Goal: Task Accomplishment & Management: Manage account settings

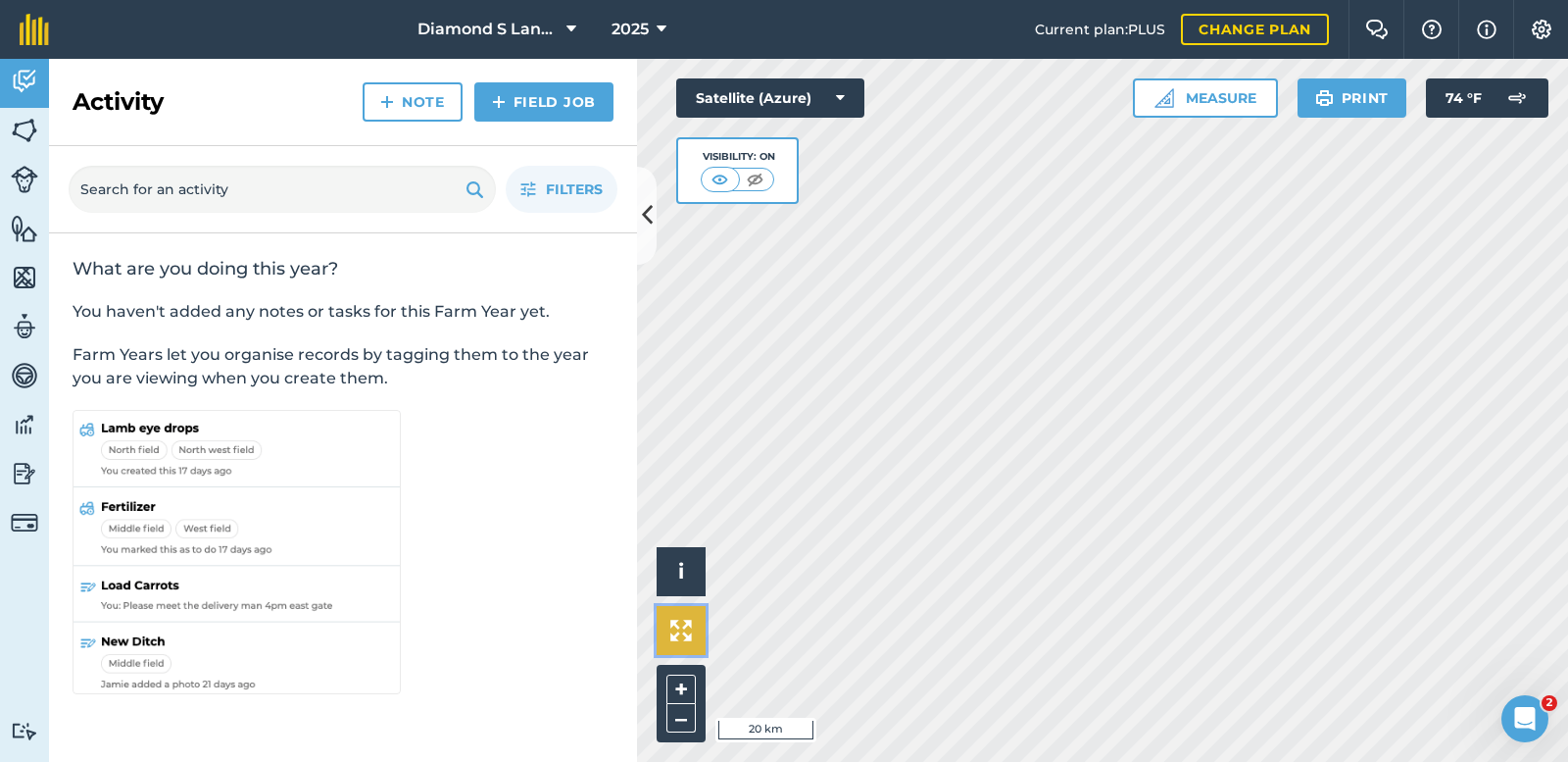
click at [672, 624] on img at bounding box center [681, 631] width 22 height 22
click at [1195, 92] on button "Measure" at bounding box center [1204, 98] width 145 height 40
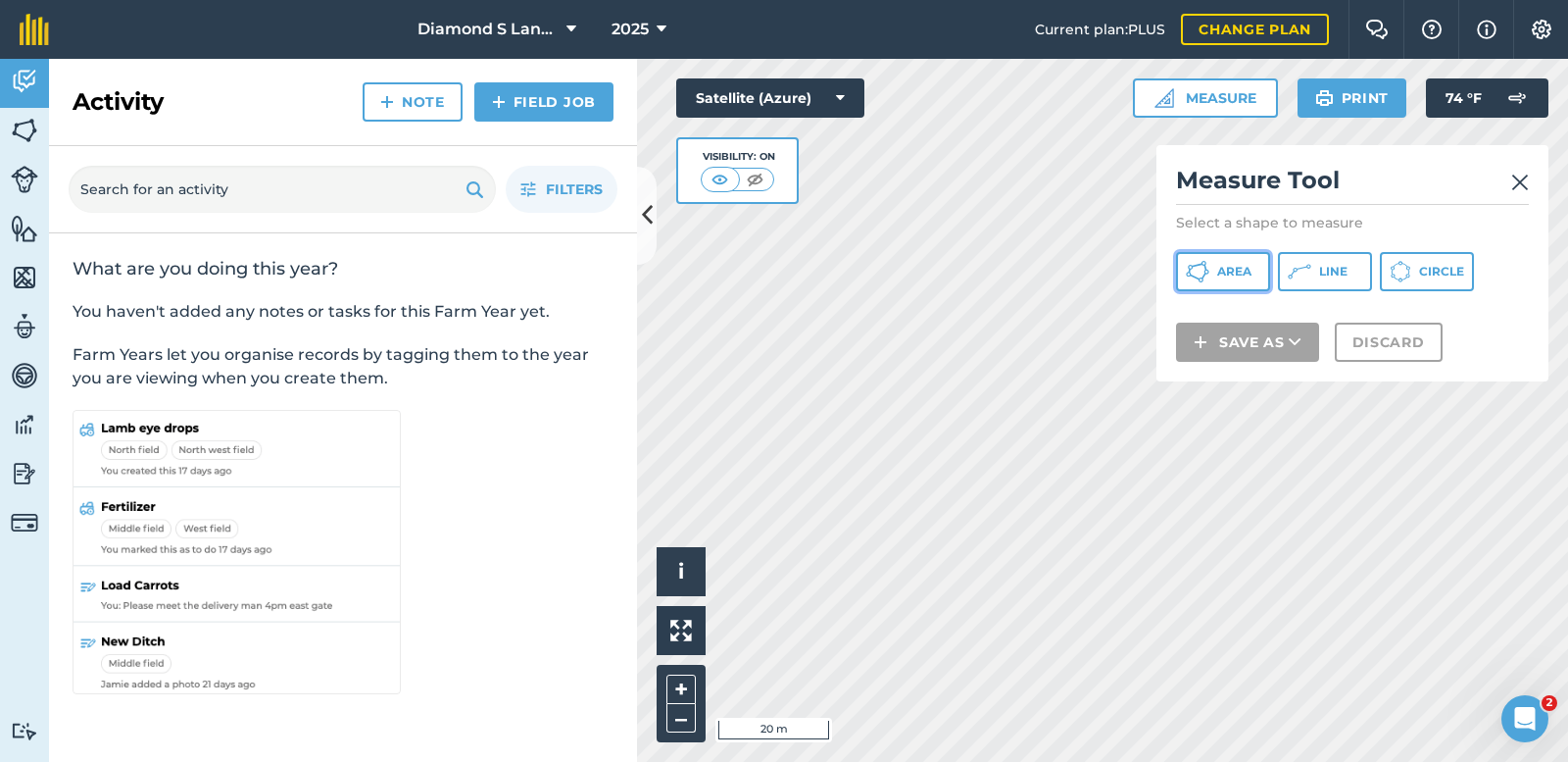
click at [1217, 269] on span "Area" at bounding box center [1234, 272] width 35 height 16
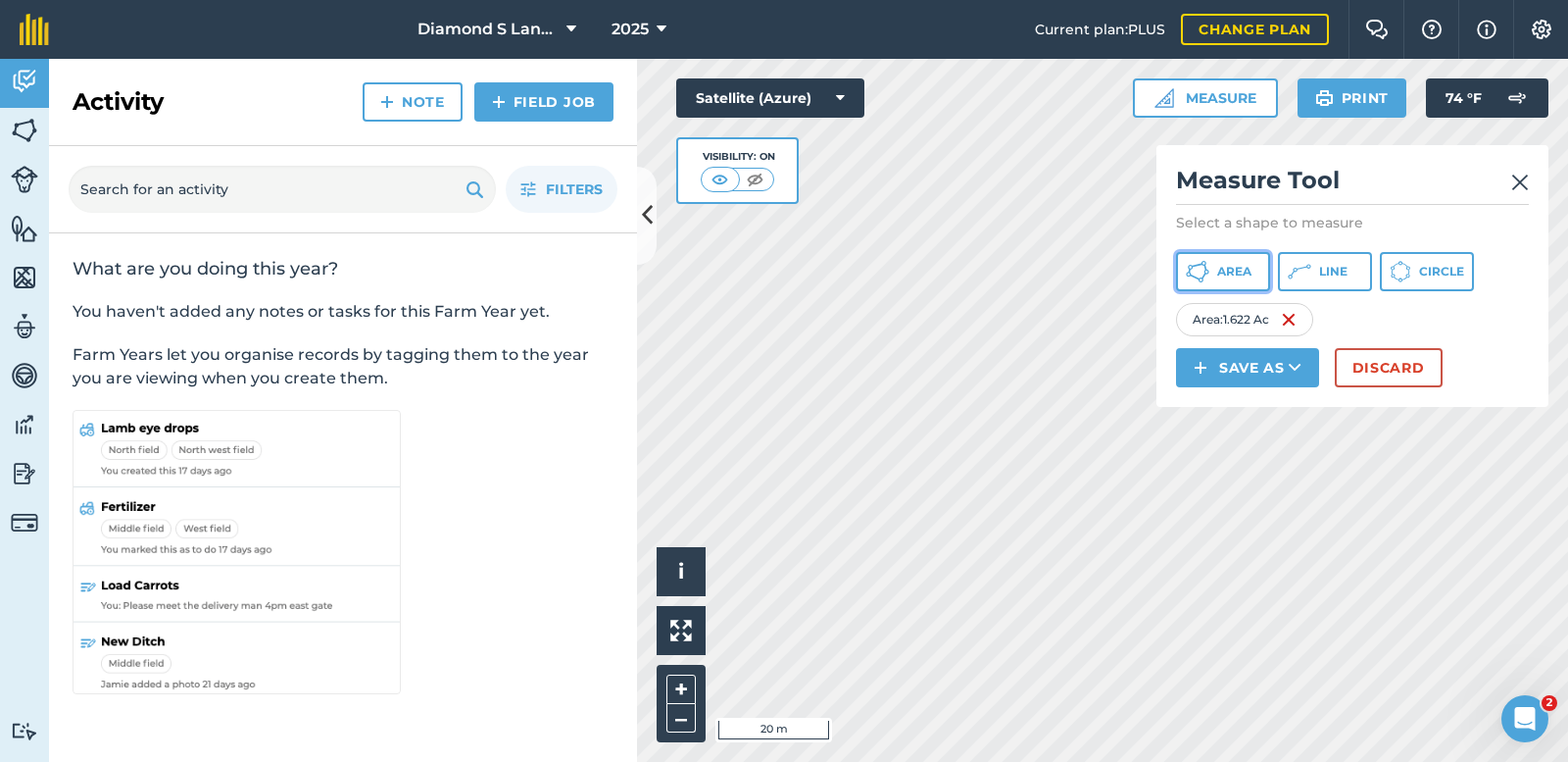
click at [1210, 266] on button "Area" at bounding box center [1222, 272] width 94 height 40
click at [1221, 270] on span "Area" at bounding box center [1234, 272] width 35 height 16
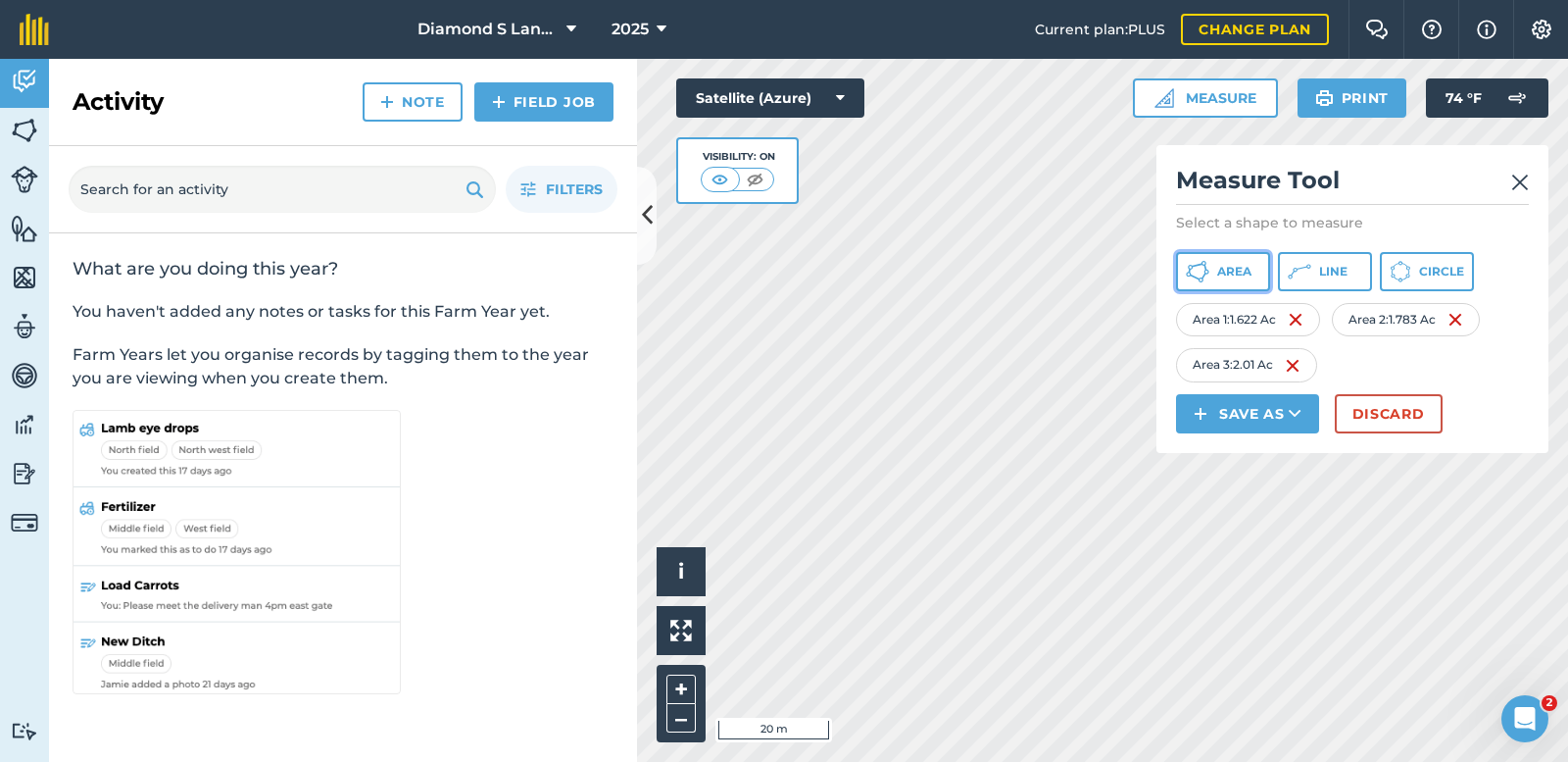
drag, startPoint x: 1207, startPoint y: 267, endPoint x: 1162, endPoint y: 264, distance: 45.1
click at [1206, 267] on icon at bounding box center [1197, 272] width 24 height 24
click at [1222, 268] on span "Area" at bounding box center [1234, 272] width 35 height 16
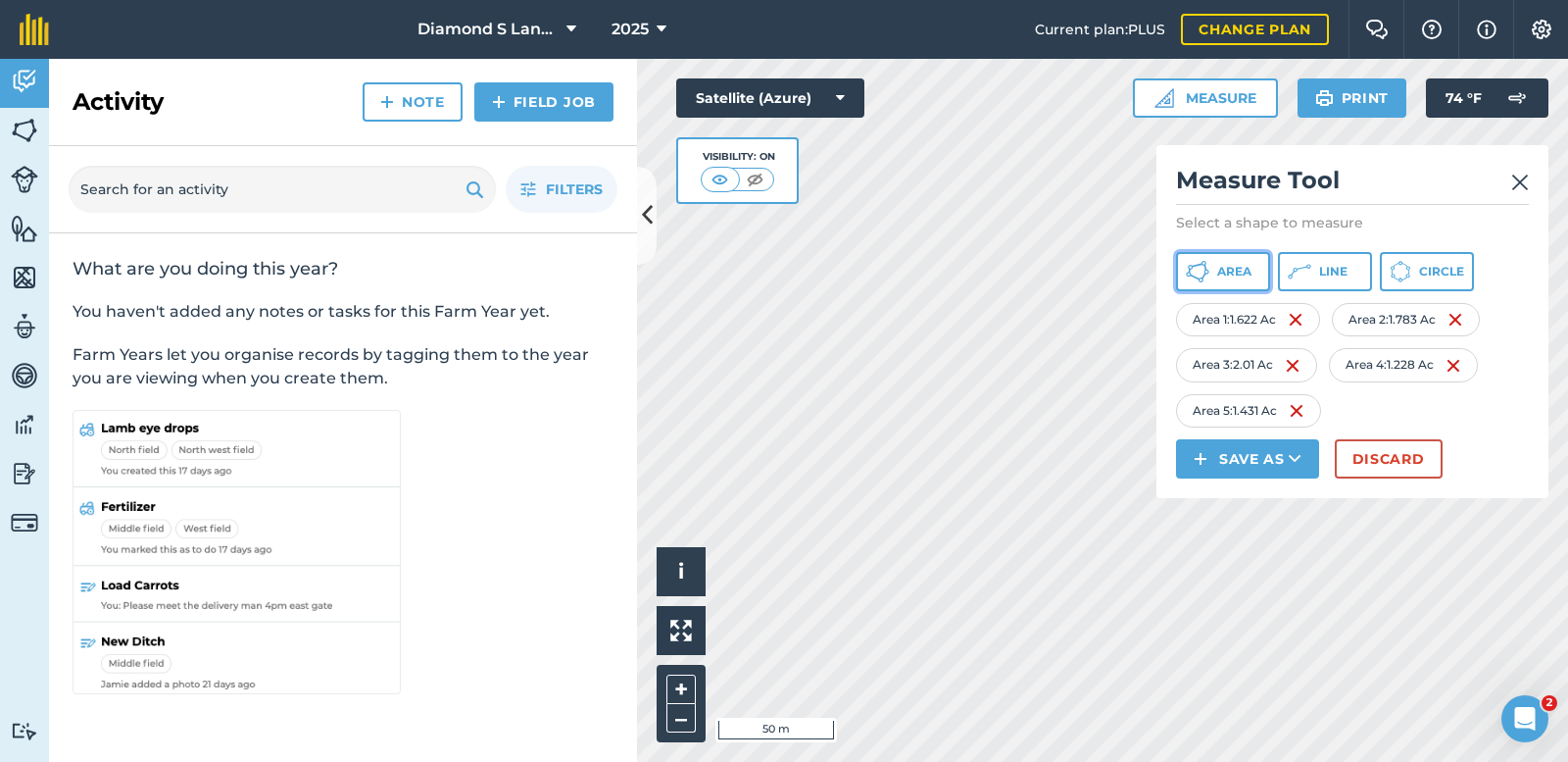
drag, startPoint x: 1218, startPoint y: 270, endPoint x: 1165, endPoint y: 298, distance: 59.9
click at [1217, 270] on span "Area" at bounding box center [1234, 272] width 35 height 16
click at [1227, 266] on span "Area" at bounding box center [1234, 272] width 35 height 16
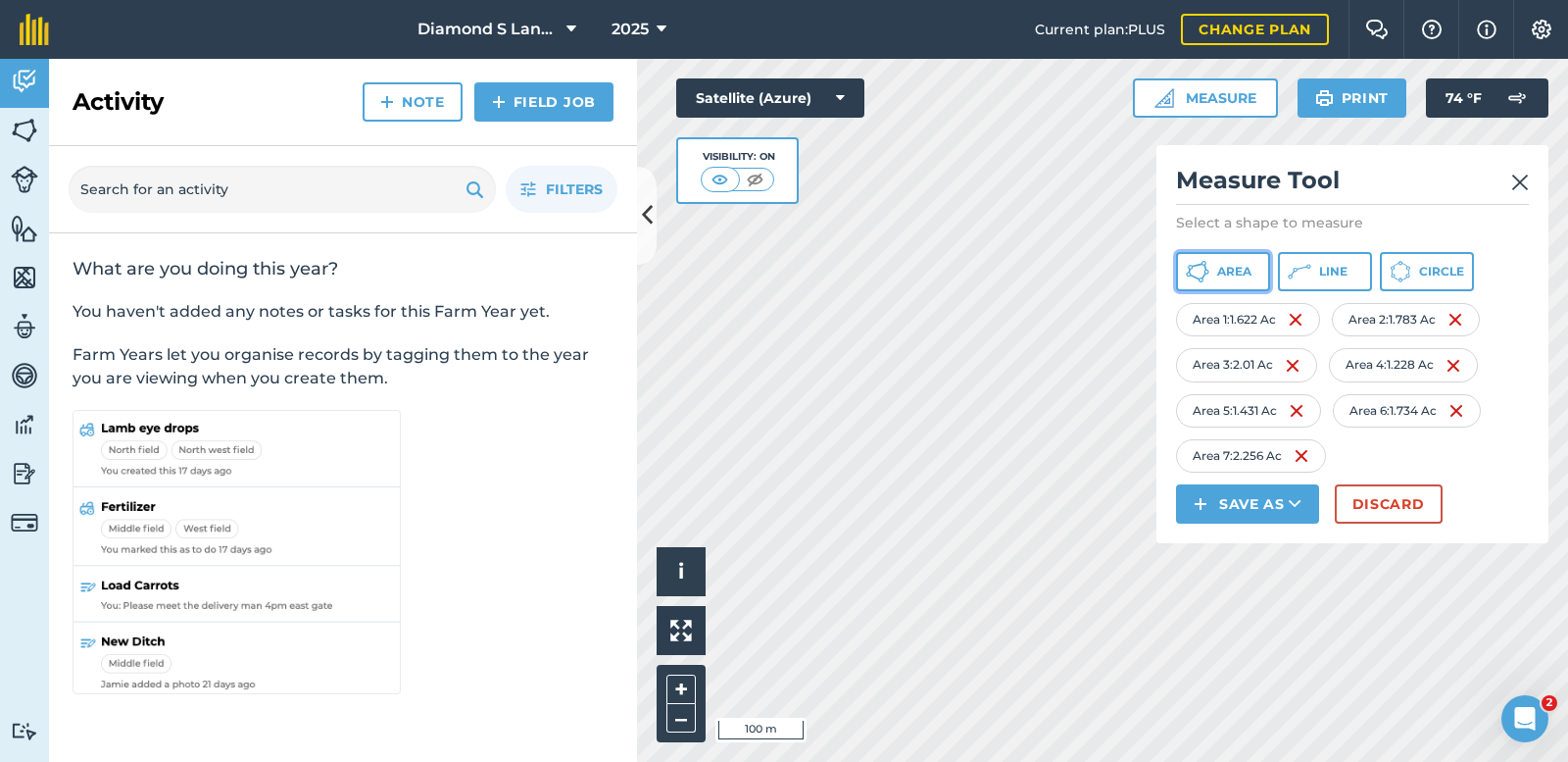
click at [1232, 272] on span "Area" at bounding box center [1234, 272] width 35 height 16
click at [1220, 269] on span "Area" at bounding box center [1234, 272] width 35 height 16
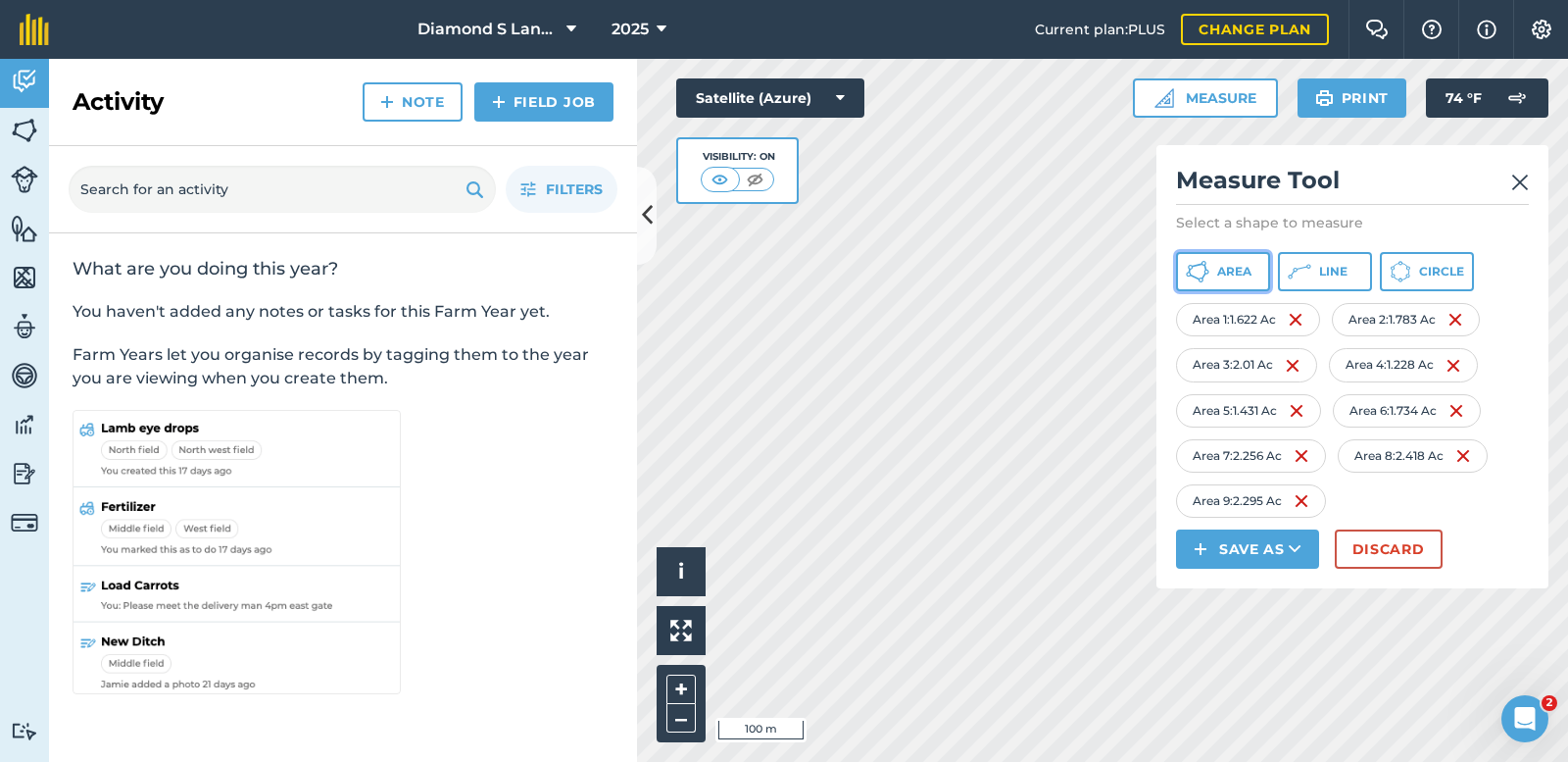
click at [1209, 266] on button "Area" at bounding box center [1222, 272] width 94 height 40
drag, startPoint x: 1228, startPoint y: 274, endPoint x: 1157, endPoint y: 286, distance: 72.0
click at [1227, 274] on span "Area" at bounding box center [1234, 272] width 35 height 16
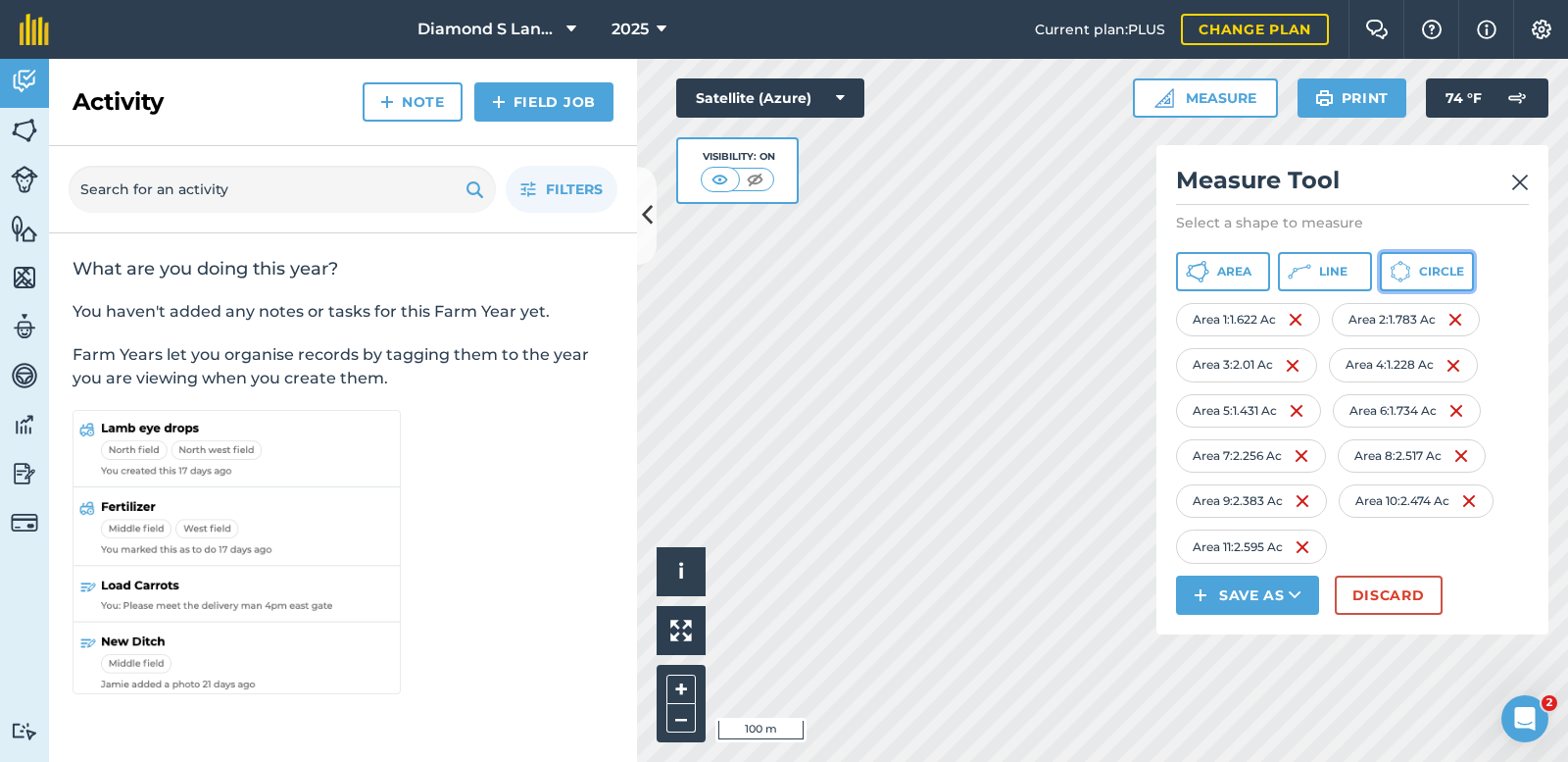
click at [1418, 267] on button "Circle" at bounding box center [1426, 272] width 94 height 40
click at [1235, 266] on span "Area" at bounding box center [1234, 272] width 35 height 16
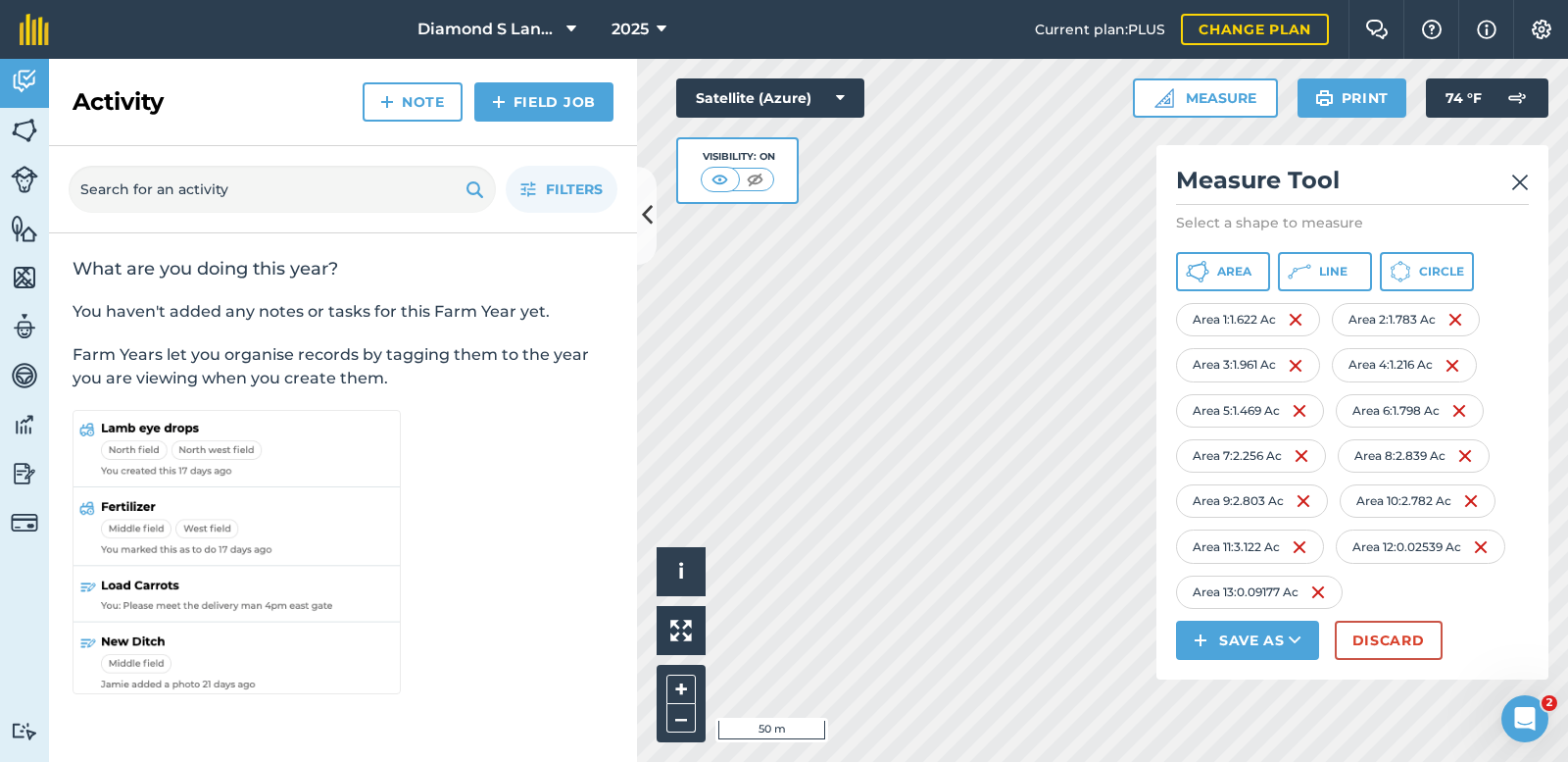
click at [1199, 261] on div "Click to start drawing i © 2025 TomTom, Microsoft 50 m + – Satellite (Azure) Vi…" at bounding box center [1103, 410] width 931 height 703
click at [500, 357] on div "Activity Fields Livestock Features Maps Team Vehicles Data Reporting Billing Tu…" at bounding box center [784, 410] width 1568 height 703
click at [611, 311] on div "Activity Fields Livestock Features Maps Team Vehicles Data Reporting Billing Tu…" at bounding box center [784, 410] width 1568 height 703
click at [1517, 179] on img at bounding box center [1520, 183] width 18 height 24
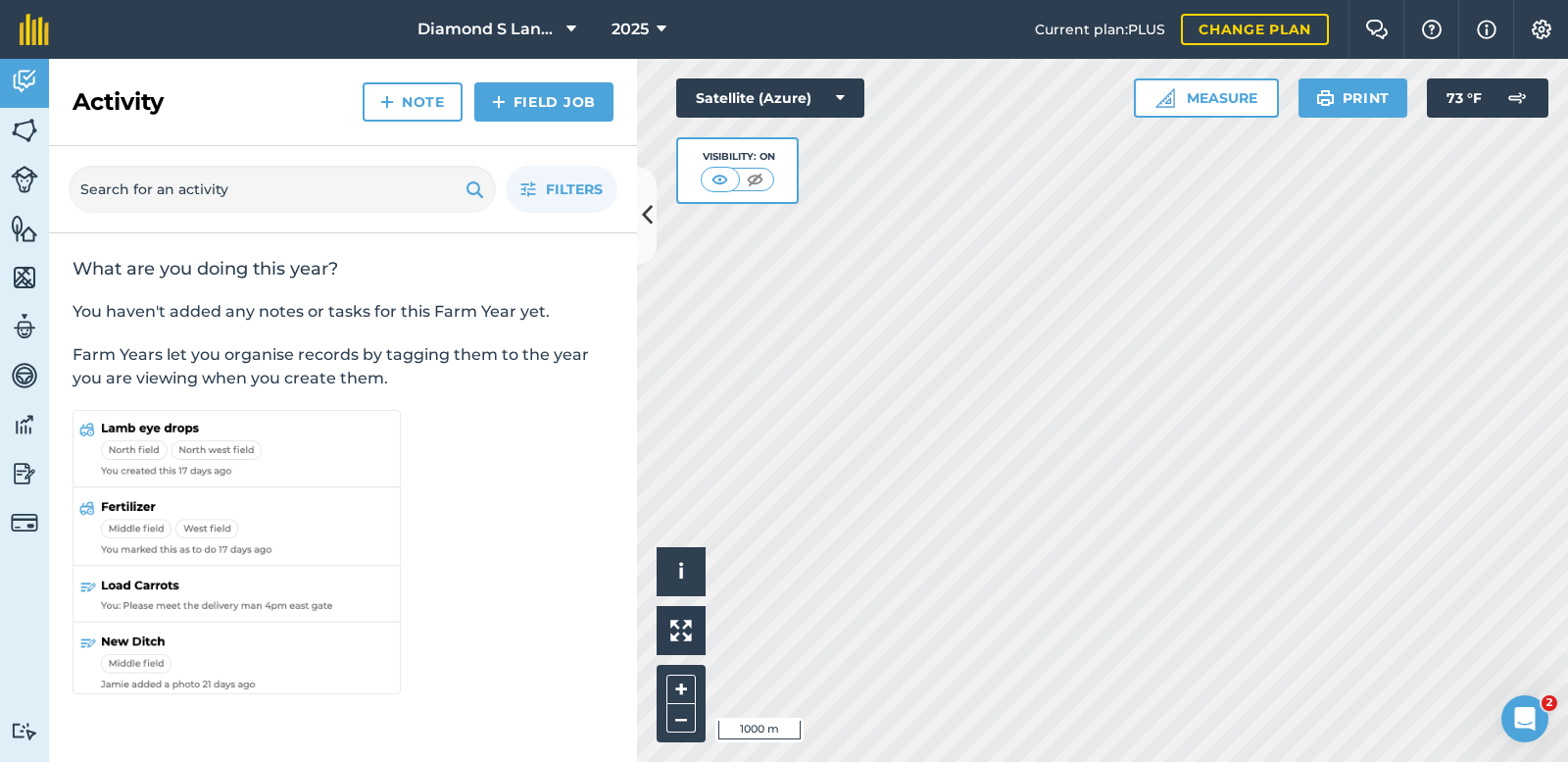
click at [292, 366] on div "Activity Fields Livestock Features Maps Team Vehicles Data Reporting Billing Tu…" at bounding box center [784, 410] width 1568 height 703
click at [574, 412] on div "Activity Fields Livestock Features Maps Team Vehicles Data Reporting Billing Tu…" at bounding box center [784, 410] width 1568 height 703
click at [735, 90] on button "Satellite (Azure)" at bounding box center [770, 98] width 188 height 40
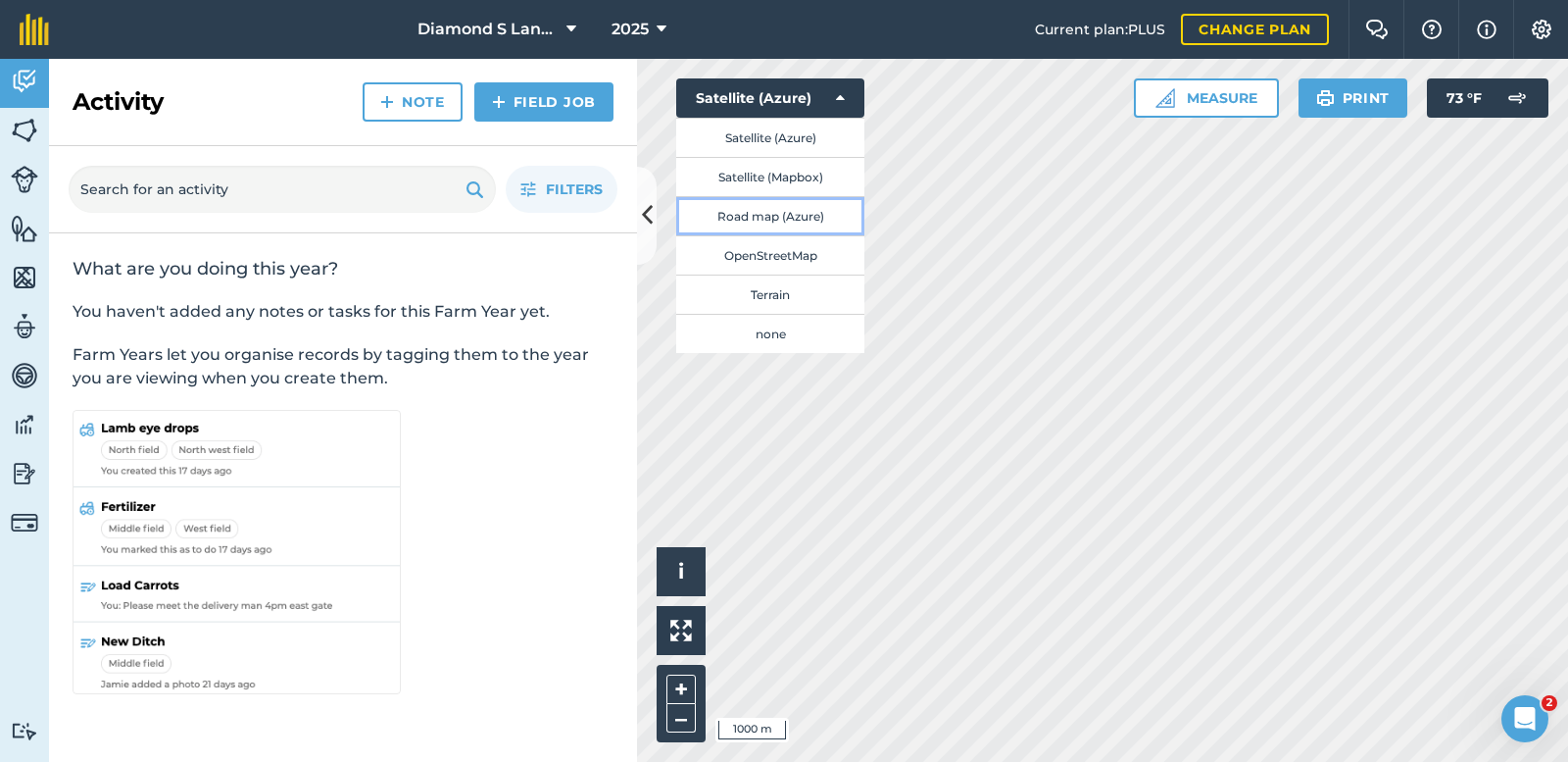
click at [761, 212] on button "Road map (Azure)" at bounding box center [770, 215] width 188 height 40
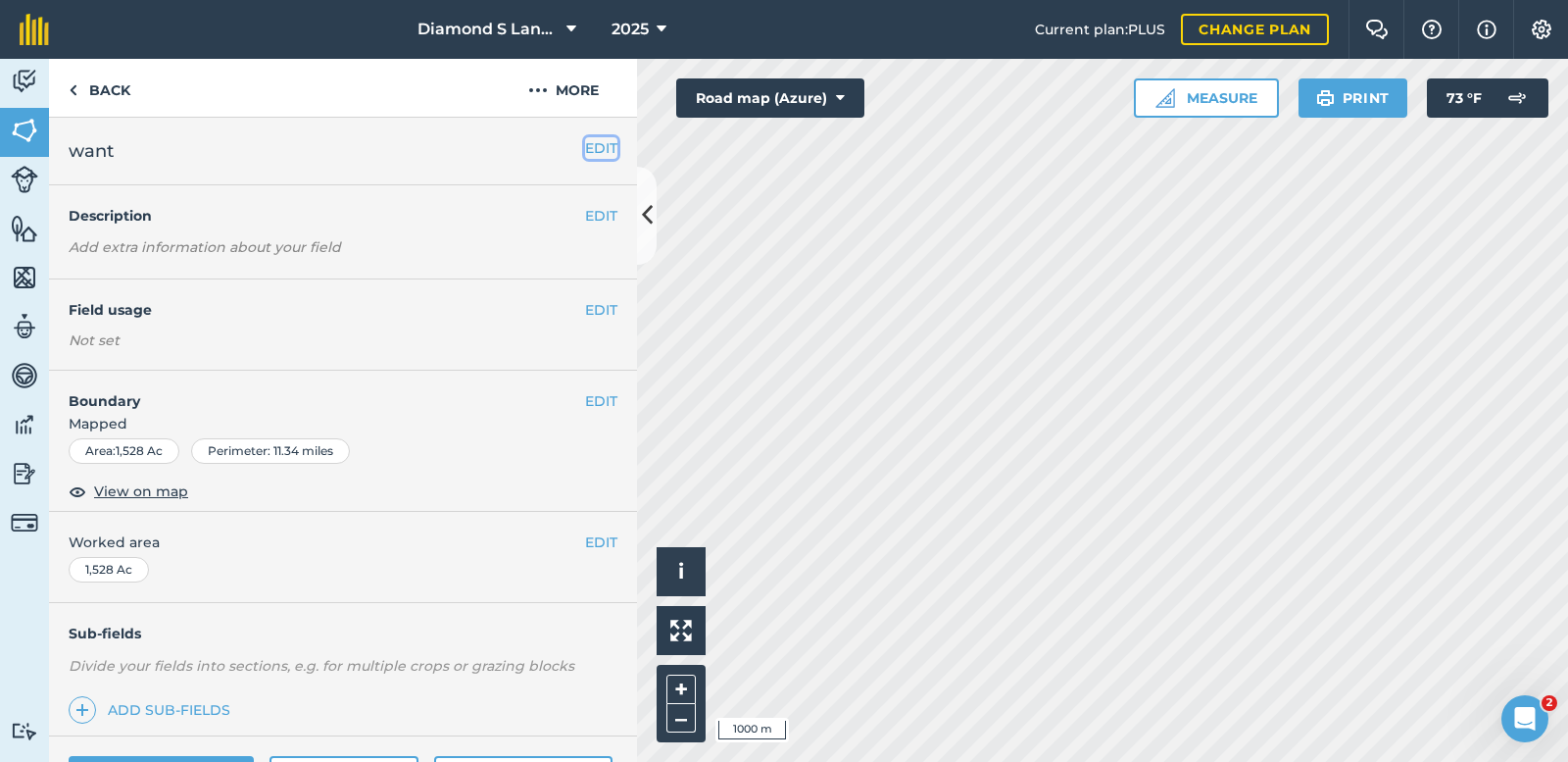
click at [585, 149] on button "EDIT" at bounding box center [601, 148] width 33 height 22
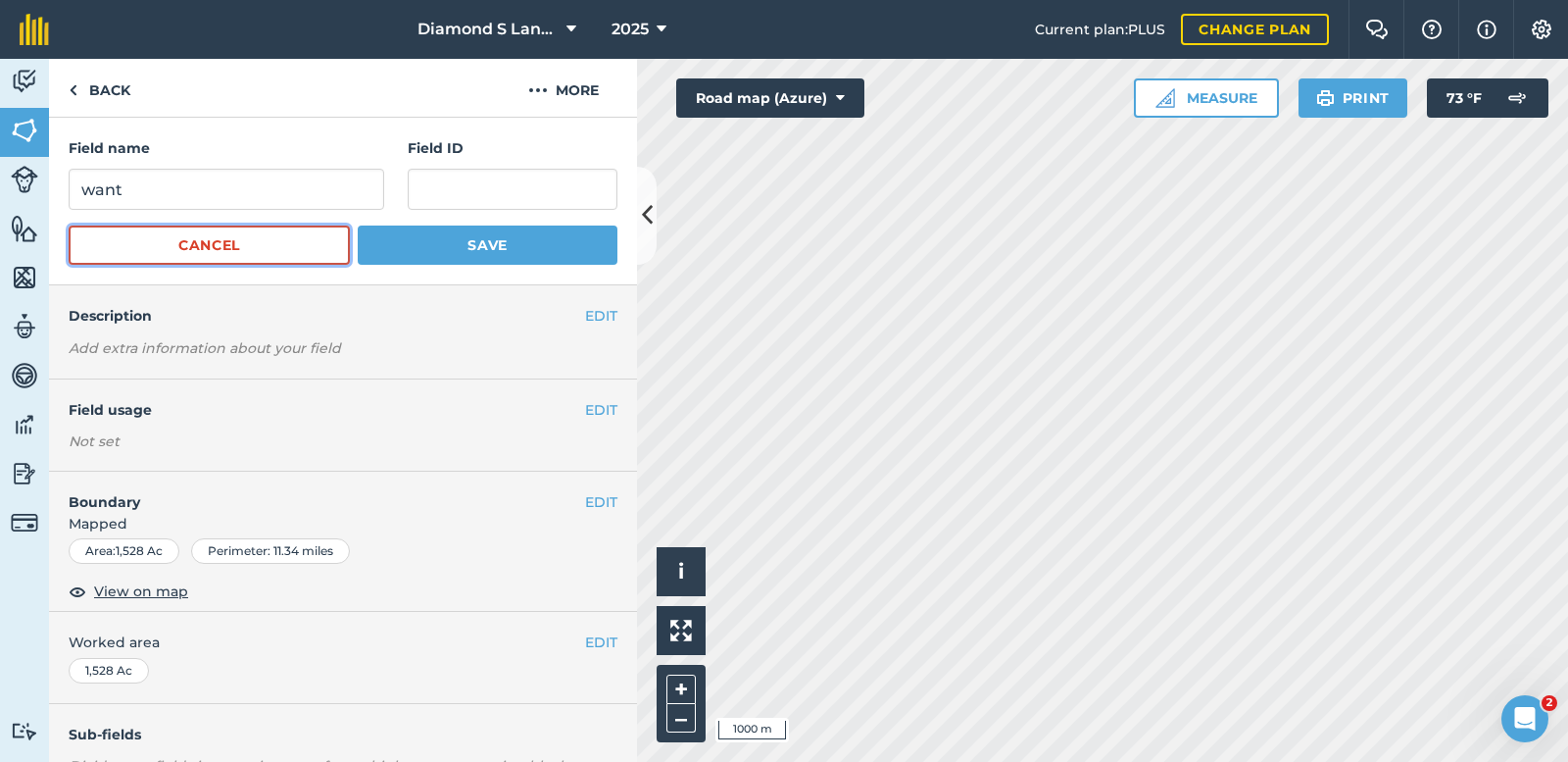
click at [254, 246] on button "Cancel" at bounding box center [208, 245] width 282 height 40
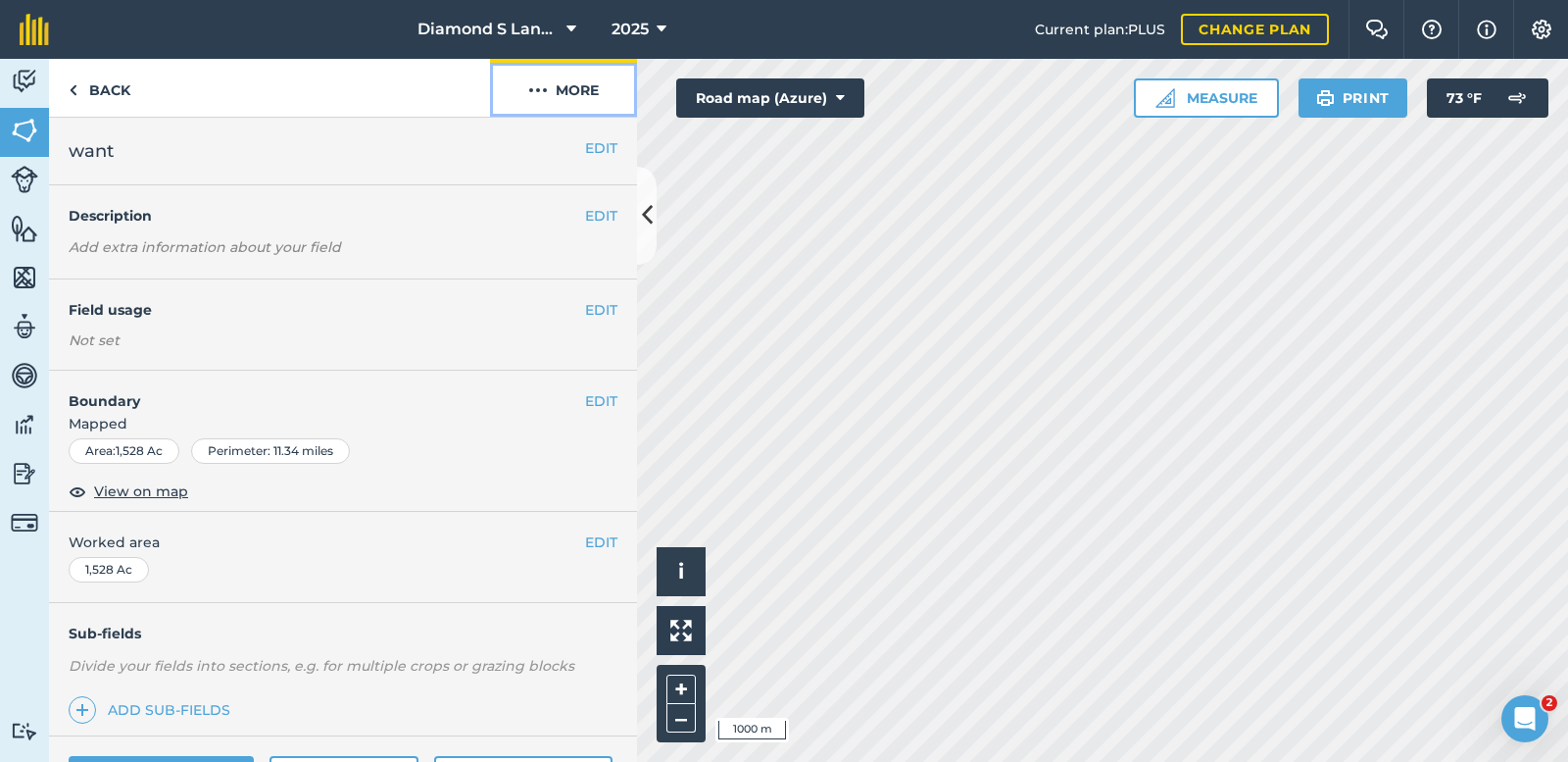
click at [534, 84] on img at bounding box center [538, 90] width 20 height 24
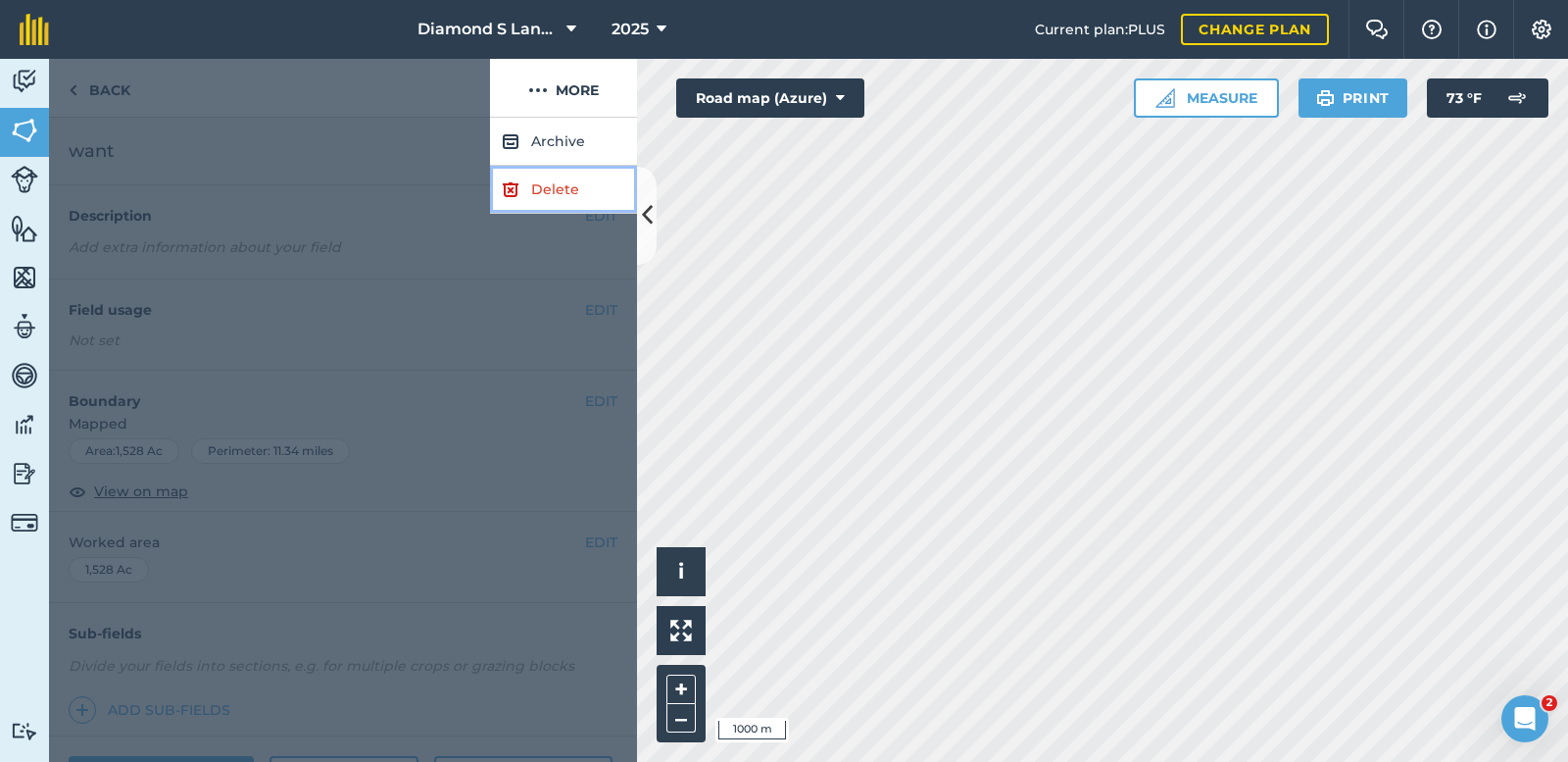
click at [557, 193] on link "Delete" at bounding box center [563, 190] width 147 height 48
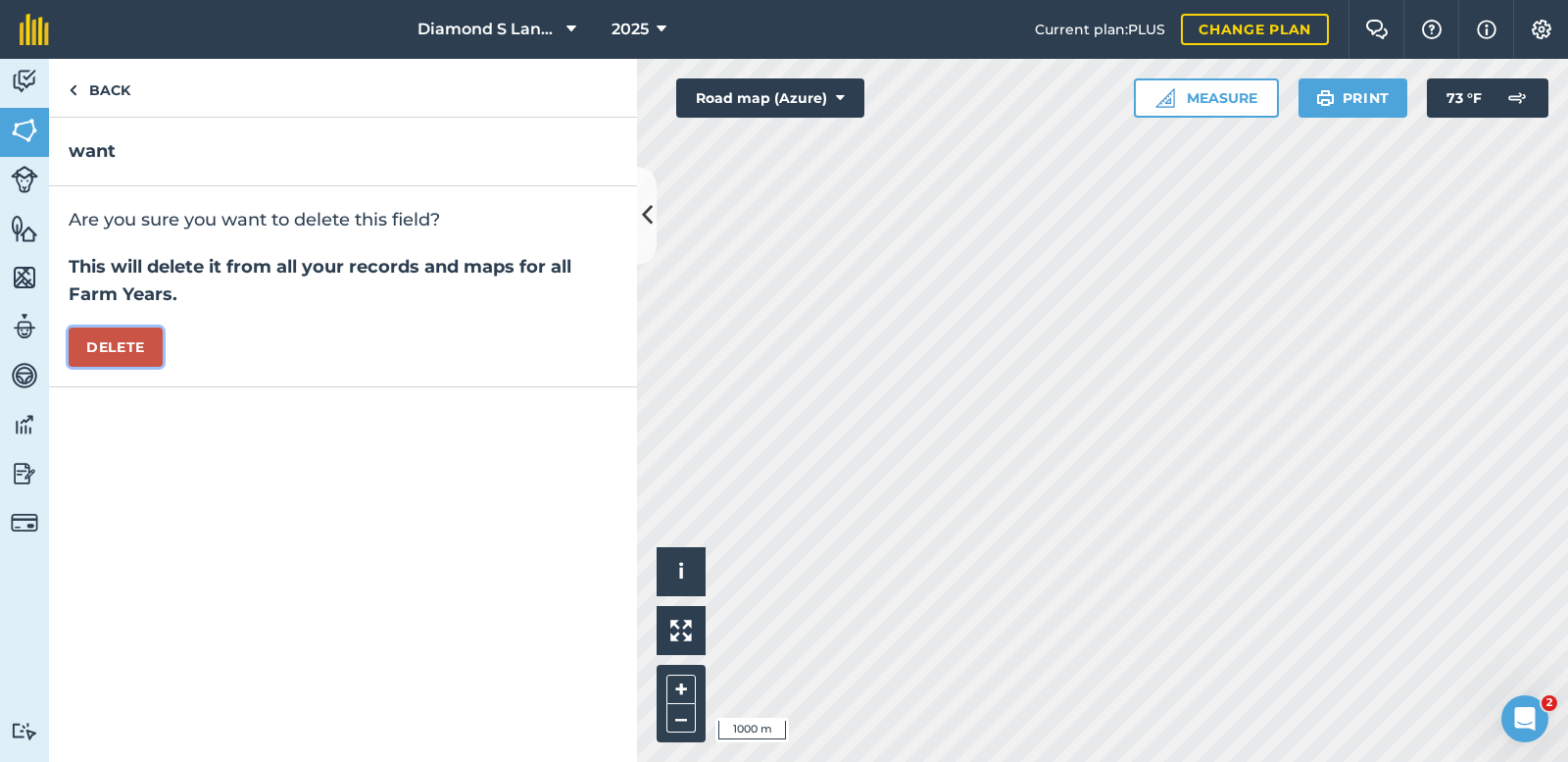
click at [108, 342] on button "Delete" at bounding box center [115, 347] width 94 height 40
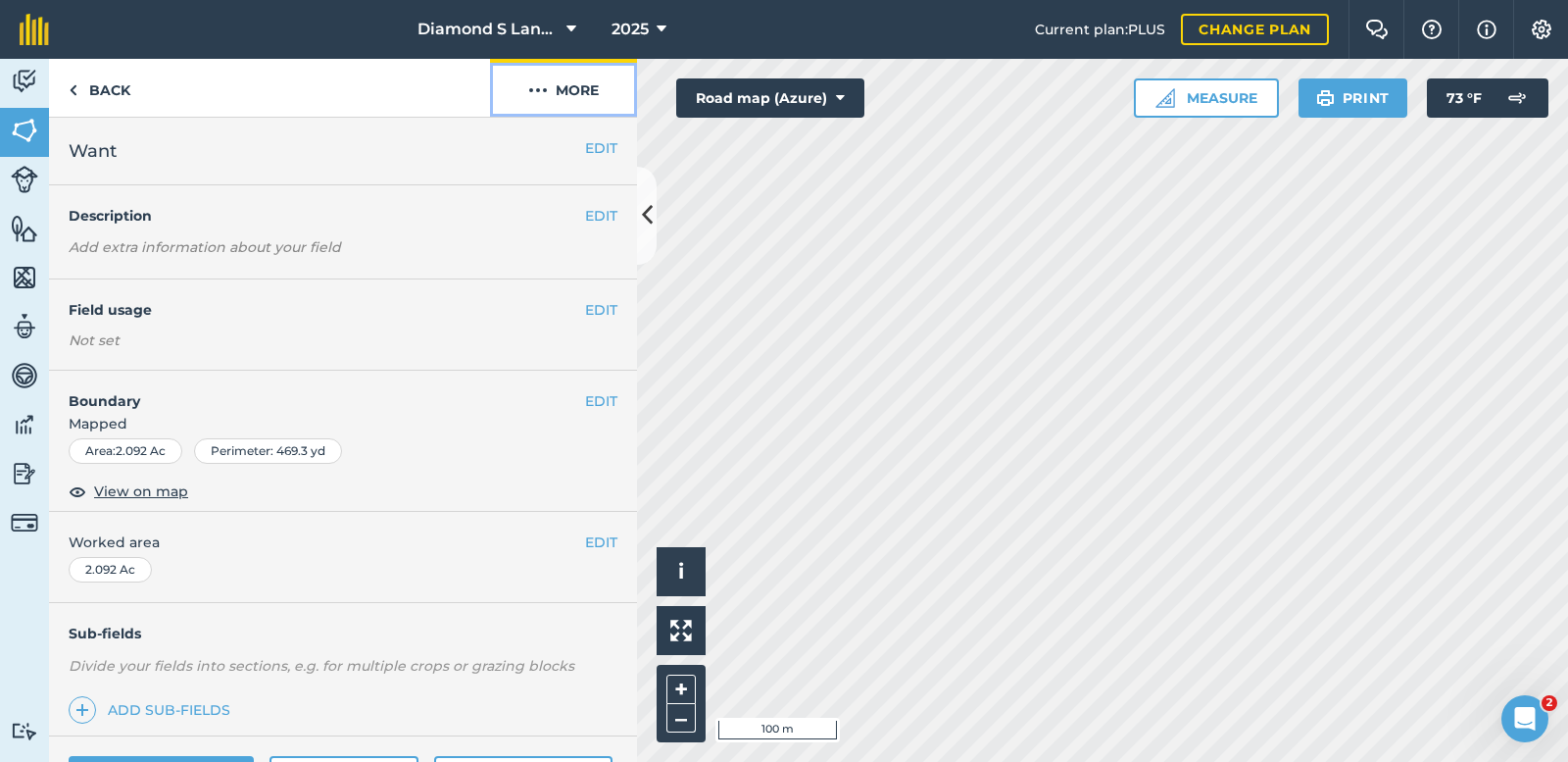
click at [536, 84] on img at bounding box center [538, 90] width 20 height 24
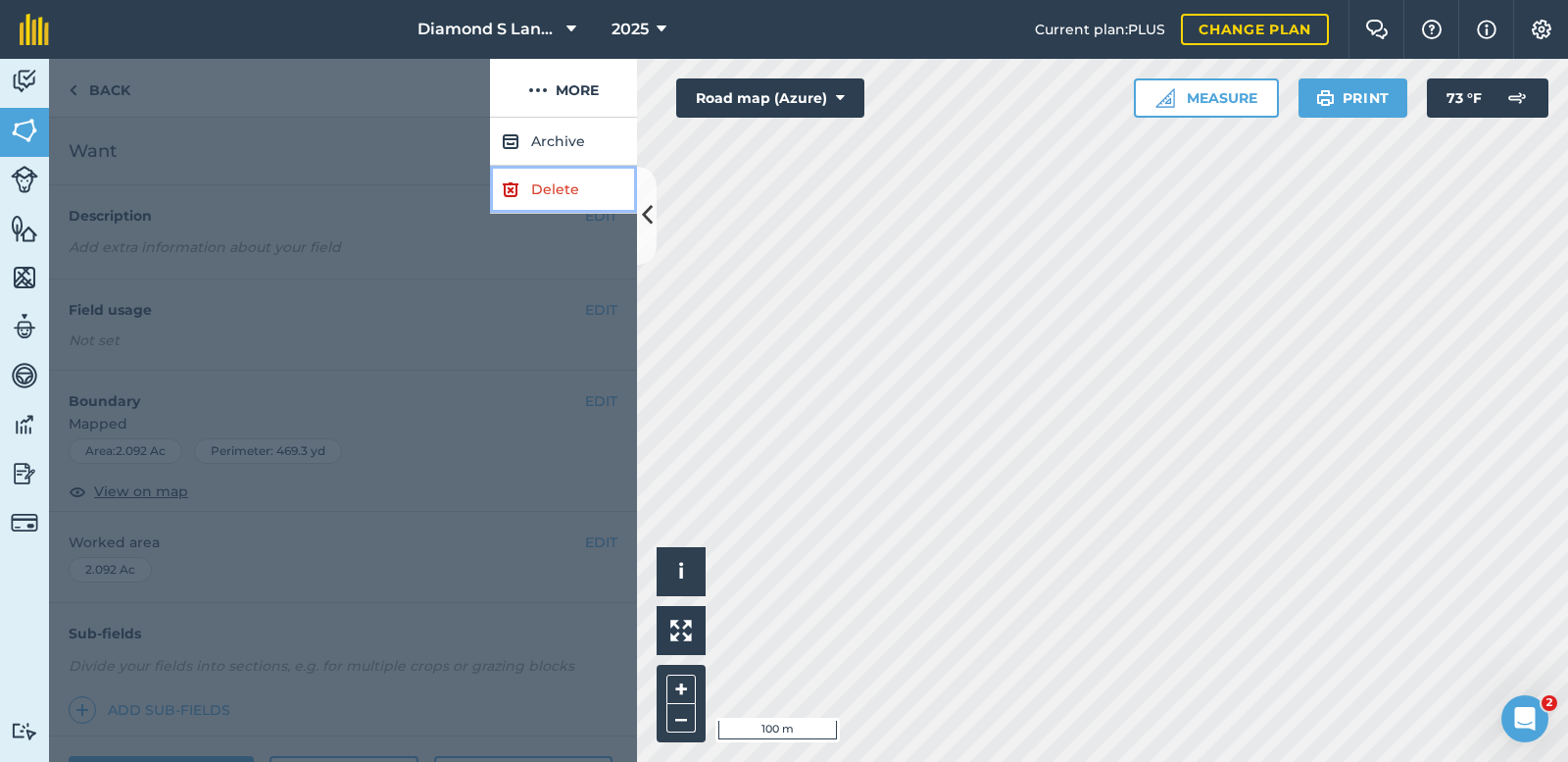
click at [550, 189] on link "Delete" at bounding box center [563, 190] width 147 height 48
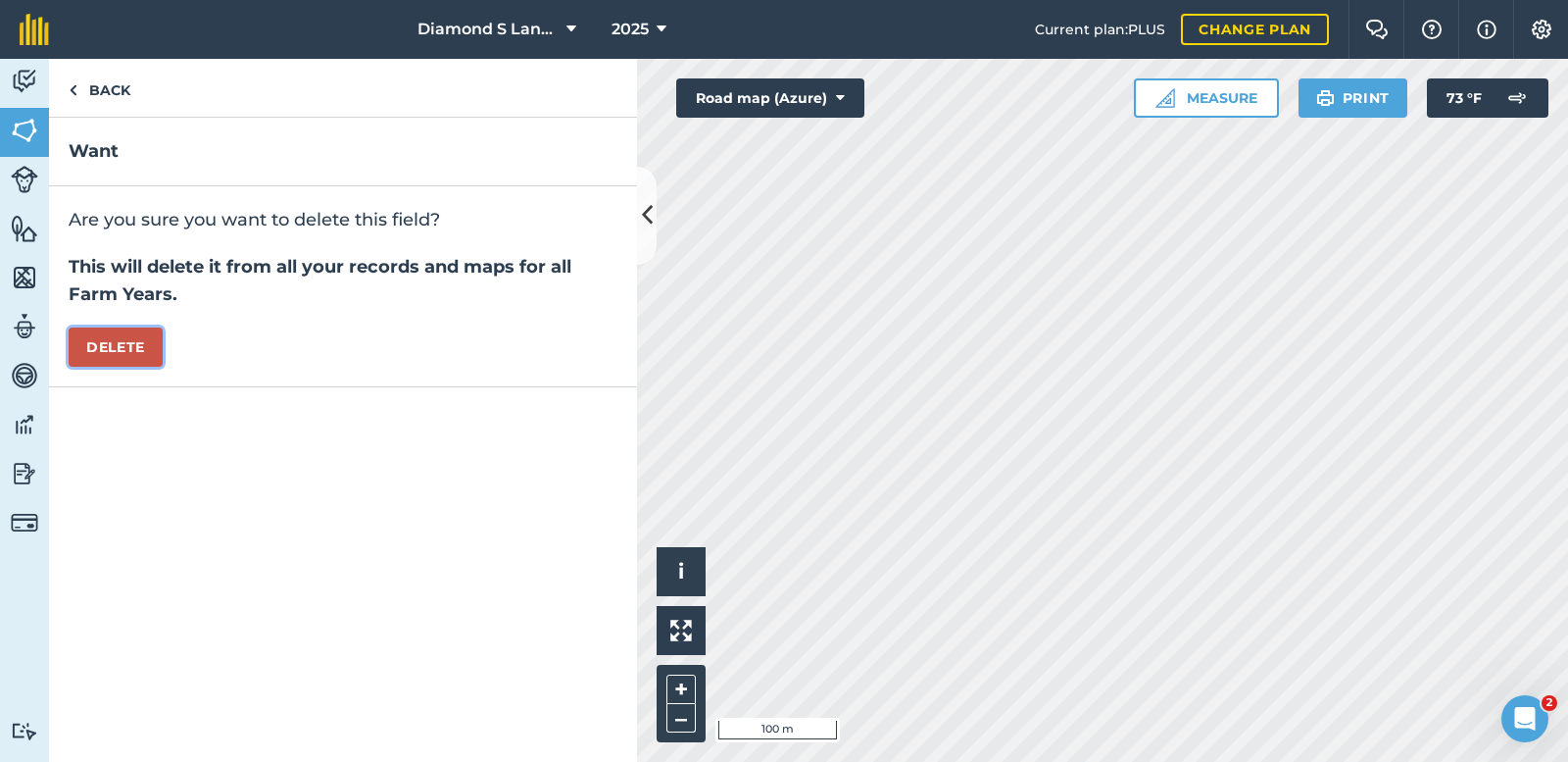
click at [125, 333] on button "Delete" at bounding box center [115, 347] width 94 height 40
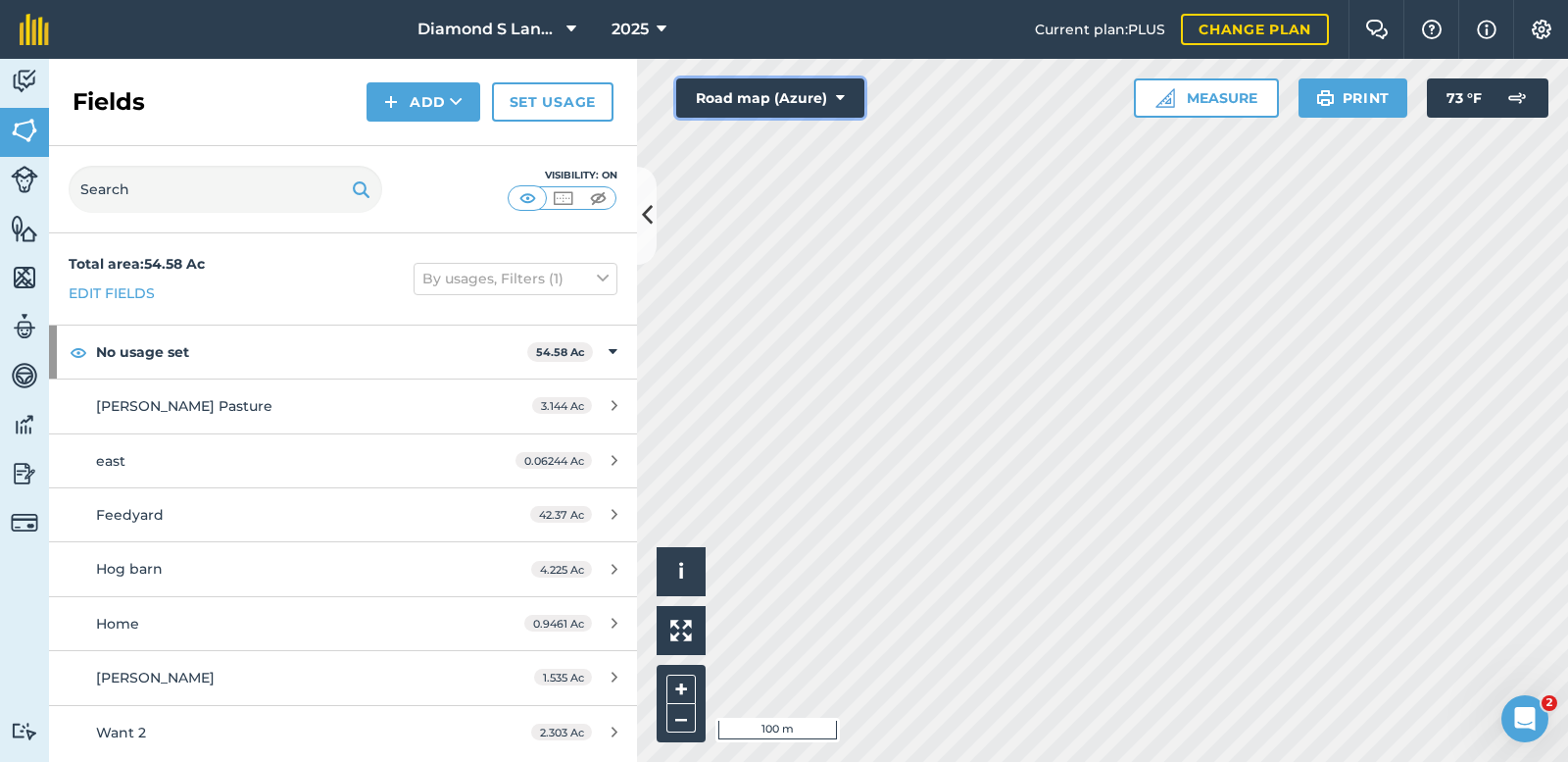
click at [763, 98] on button "Road map (Azure)" at bounding box center [770, 98] width 188 height 40
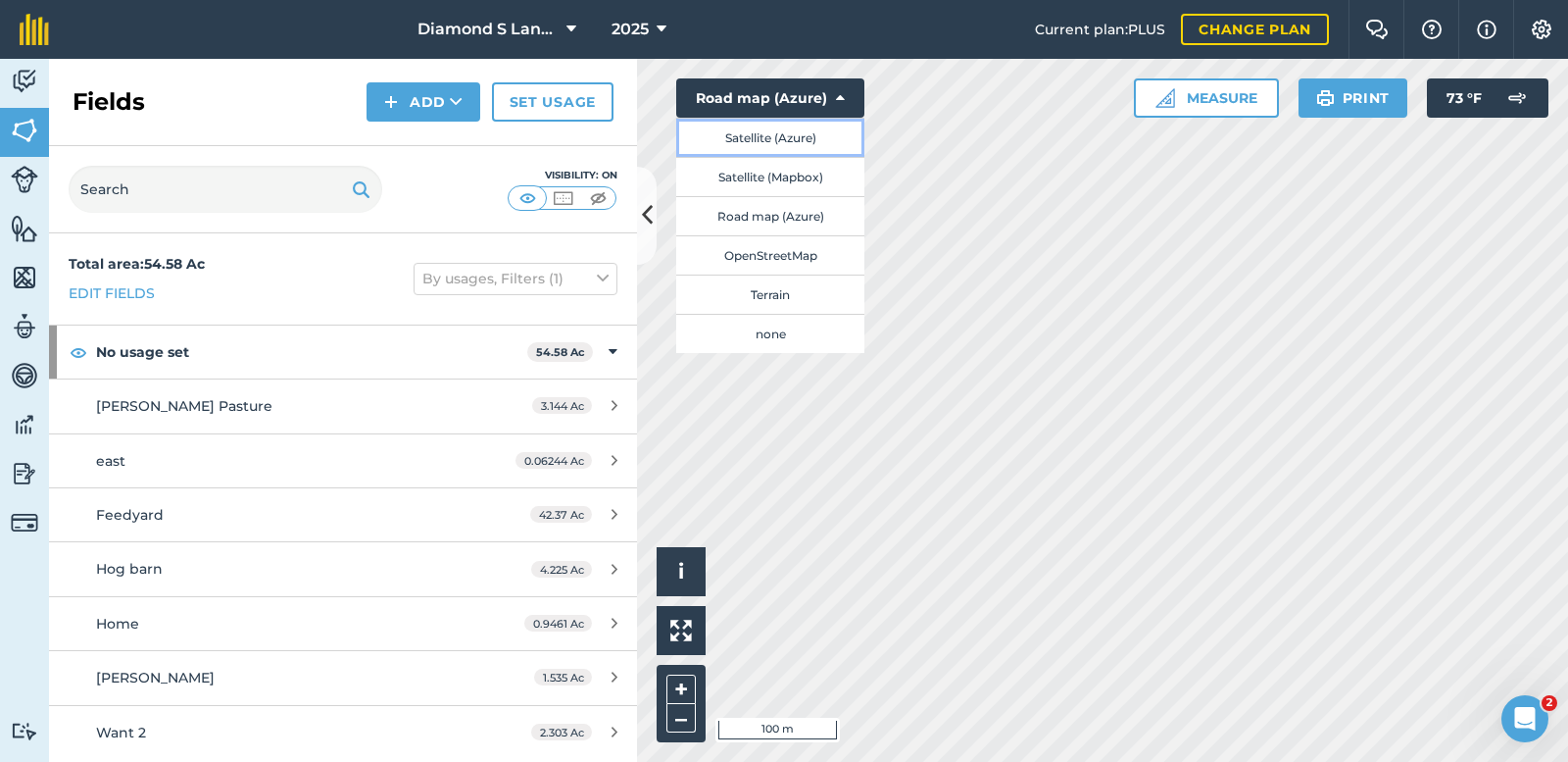
click at [744, 123] on button "Satellite (Azure)" at bounding box center [770, 137] width 188 height 40
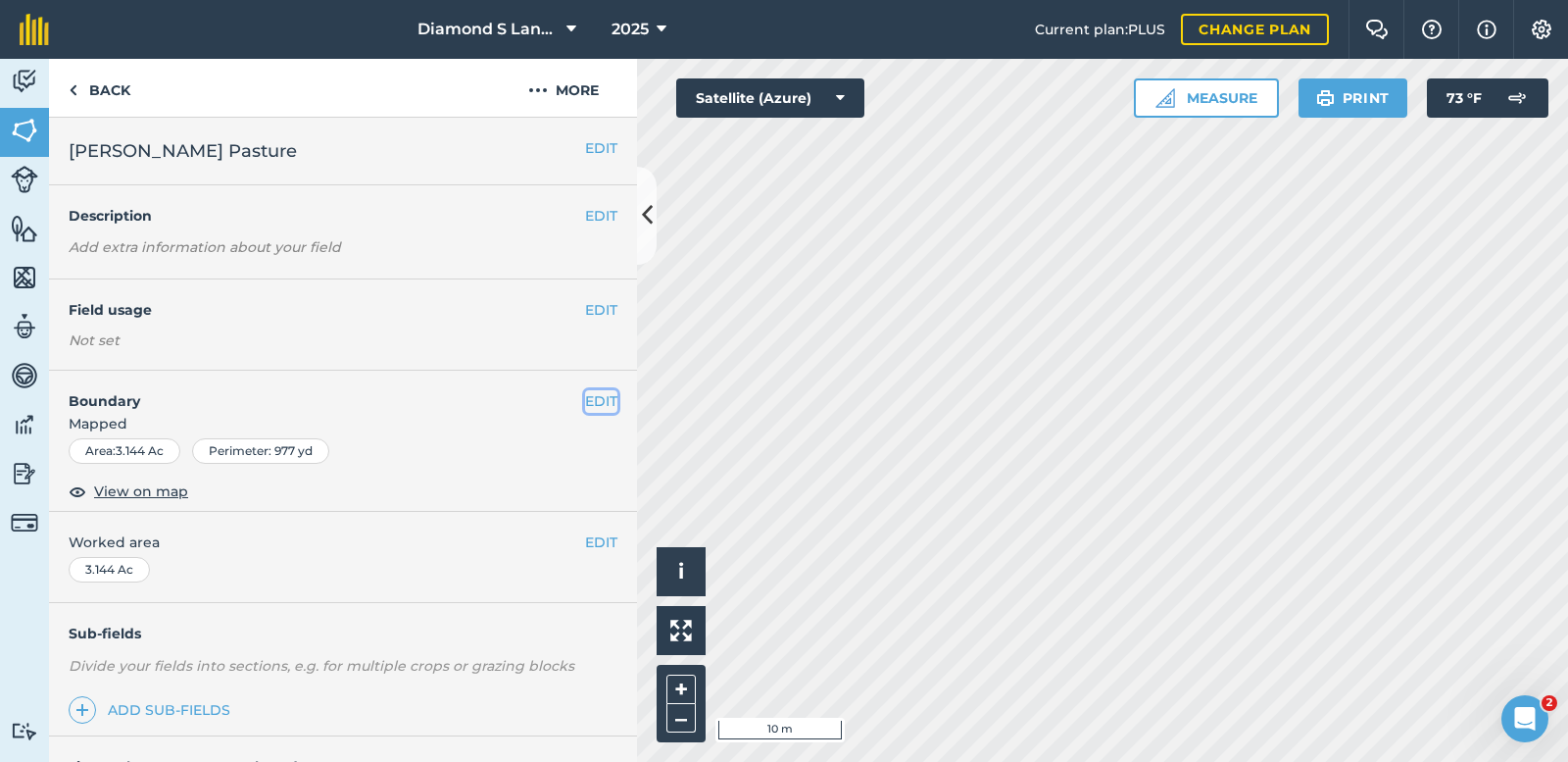
click at [585, 397] on button "EDIT" at bounding box center [601, 401] width 33 height 22
